Goal: Transaction & Acquisition: Purchase product/service

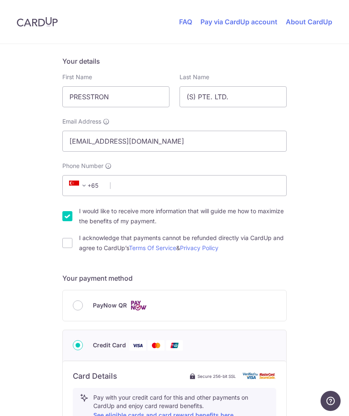
scroll to position [127, 0]
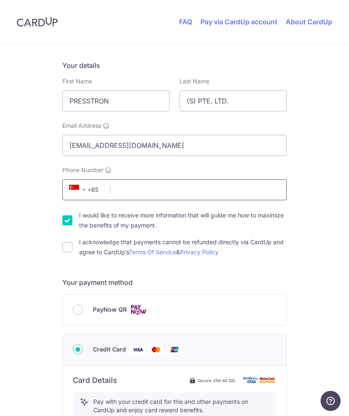
click at [166, 192] on input "Phone Number" at bounding box center [174, 189] width 224 height 21
type input "92312029"
click at [71, 213] on div "I would like to receive more information that will guide me how to maximize the…" at bounding box center [174, 220] width 224 height 20
click at [69, 213] on div "I would like to receive more information that will guide me how to maximize the…" at bounding box center [174, 220] width 224 height 20
click at [66, 217] on input "I would like to receive more information that will guide me how to maximize the…" at bounding box center [67, 220] width 10 height 10
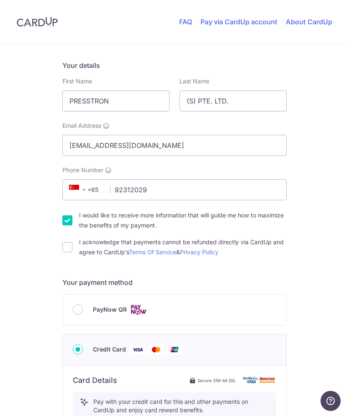
checkbox input "false"
click at [71, 244] on input "I acknowledge that payments cannot be refunded directly via CardUp and agree to…" at bounding box center [67, 247] width 10 height 10
checkbox input "true"
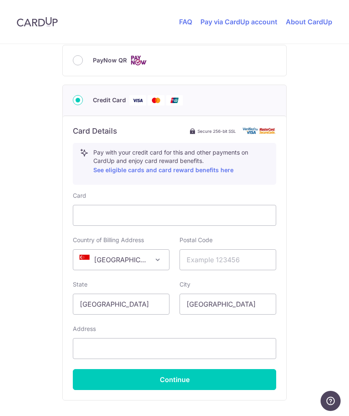
scroll to position [376, 0]
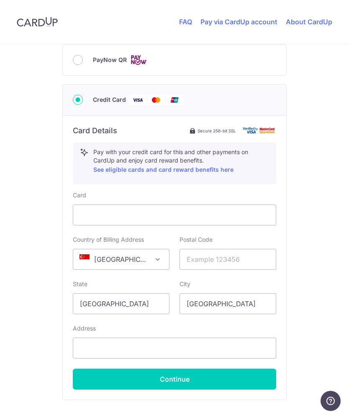
click at [195, 378] on button "Continue" at bounding box center [174, 378] width 203 height 21
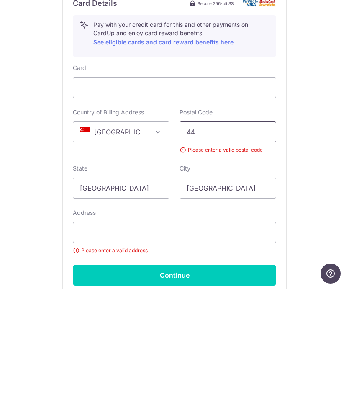
type input "4"
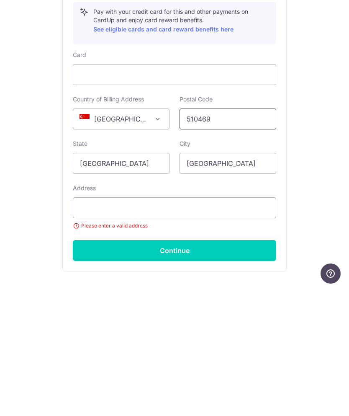
scroll to position [392, 0]
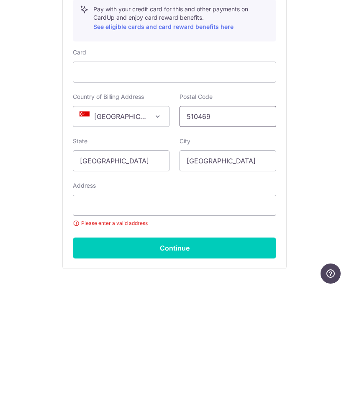
type input "510469"
click at [210, 322] on input "text" at bounding box center [174, 332] width 203 height 21
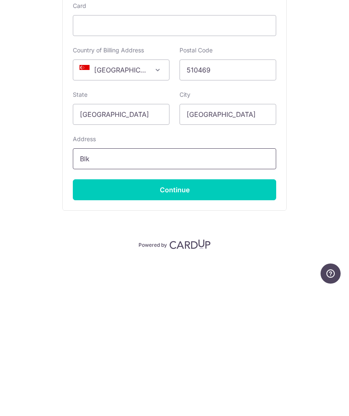
scroll to position [438, 0]
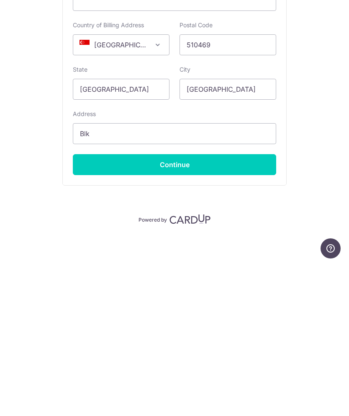
type input "Blk"
select select "GB"
type input "Blk 469 Pasir Ris Drive 6"
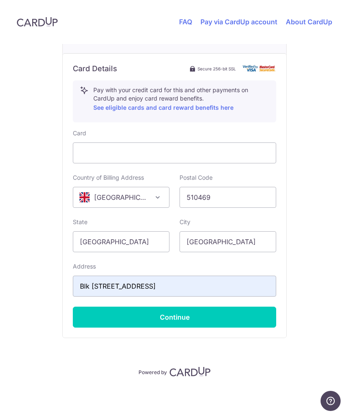
click at [161, 199] on span at bounding box center [158, 197] width 10 height 10
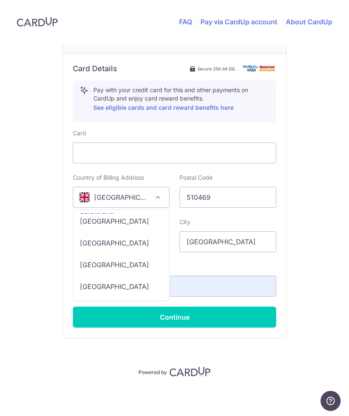
scroll to position [4417, 0]
select select "SG"
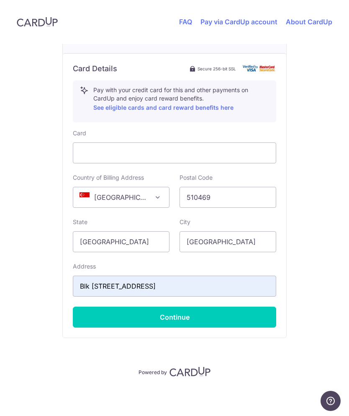
click at [190, 314] on button "Continue" at bounding box center [174, 316] width 203 height 21
type input "**** 9952"
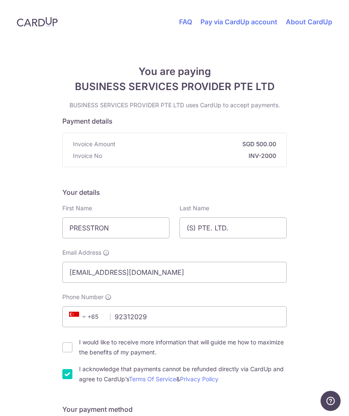
scroll to position [0, 0]
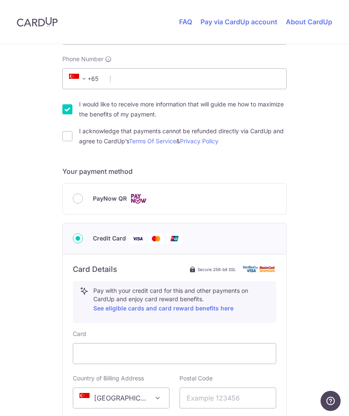
click at [77, 196] on input "PayNow QR" at bounding box center [78, 198] width 10 height 10
radio input "true"
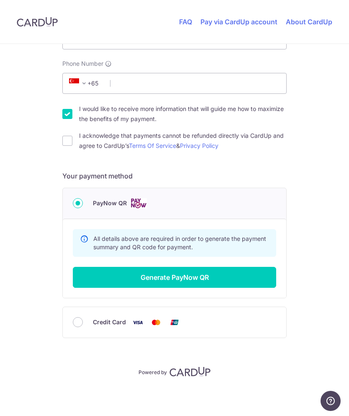
scroll to position [233, 0]
click at [186, 274] on button "Generate PayNow QR" at bounding box center [174, 277] width 203 height 21
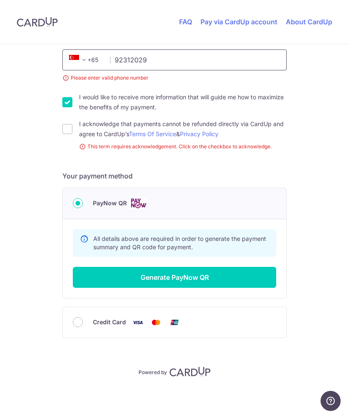
scroll to position [245, 0]
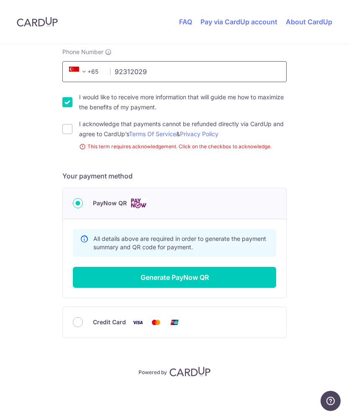
type input "92312029"
click at [66, 132] on input "I acknowledge that payments cannot be refunded directly via CardUp and agree to…" at bounding box center [67, 129] width 10 height 10
checkbox input "true"
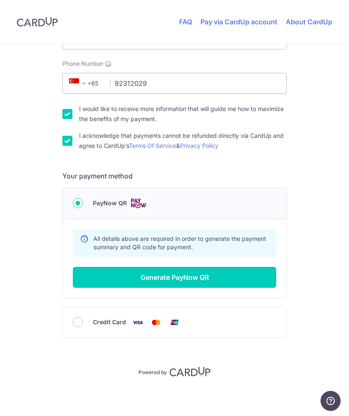
click at [71, 114] on input "I would like to receive more information that will guide me how to maximize the…" at bounding box center [67, 114] width 10 height 10
checkbox input "false"
click at [213, 276] on button "Generate PayNow QR" at bounding box center [174, 277] width 203 height 21
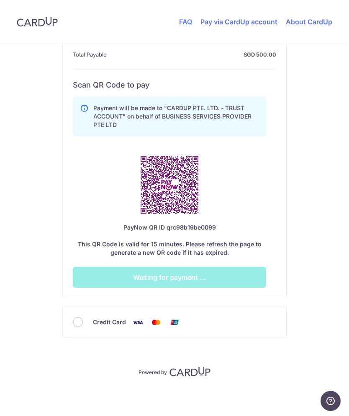
scroll to position [429, 0]
